Goal: Task Accomplishment & Management: Use online tool/utility

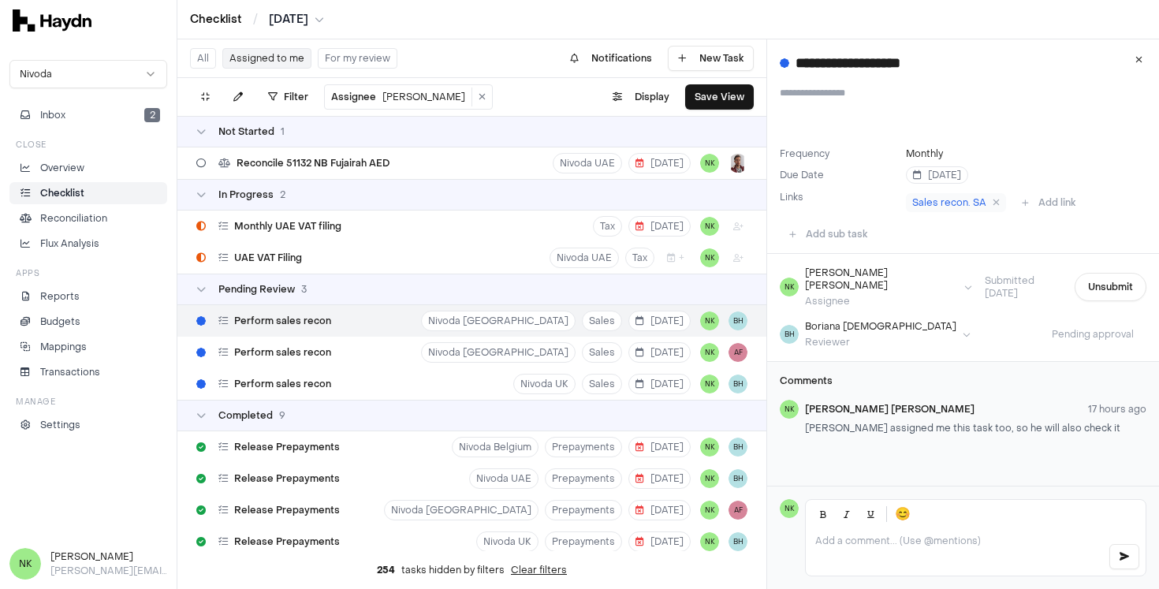
scroll to position [151, 0]
click at [371, 165] on span "Reconcile 51132 NB Fujairah AED" at bounding box center [313, 163] width 153 height 13
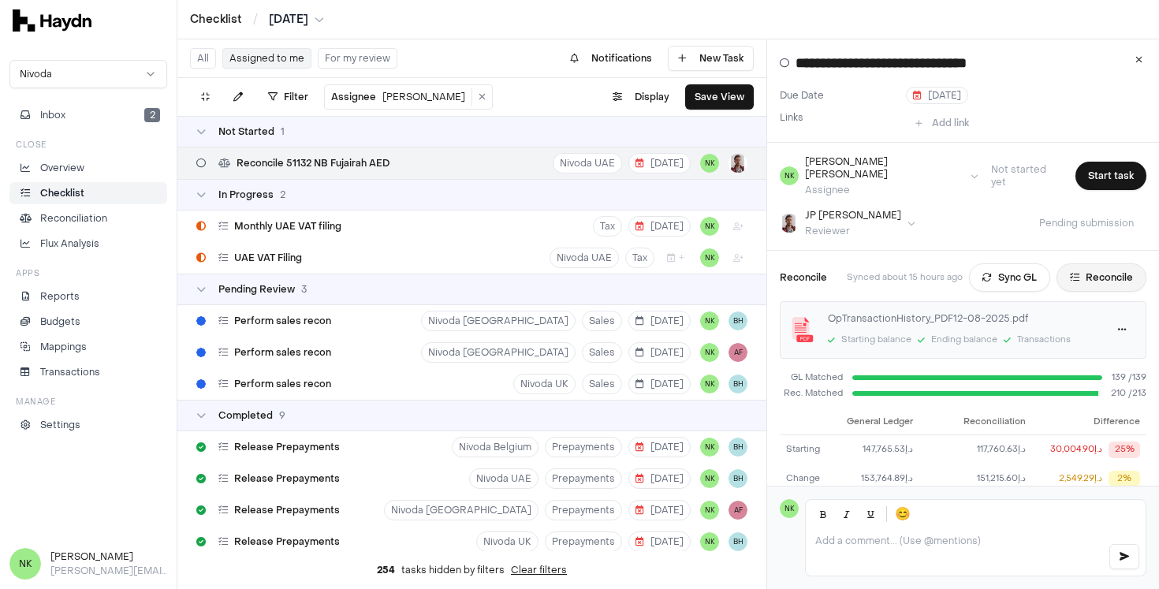
click at [1086, 263] on button "Reconcile" at bounding box center [1101, 277] width 90 height 28
